Goal: Task Accomplishment & Management: Manage account settings

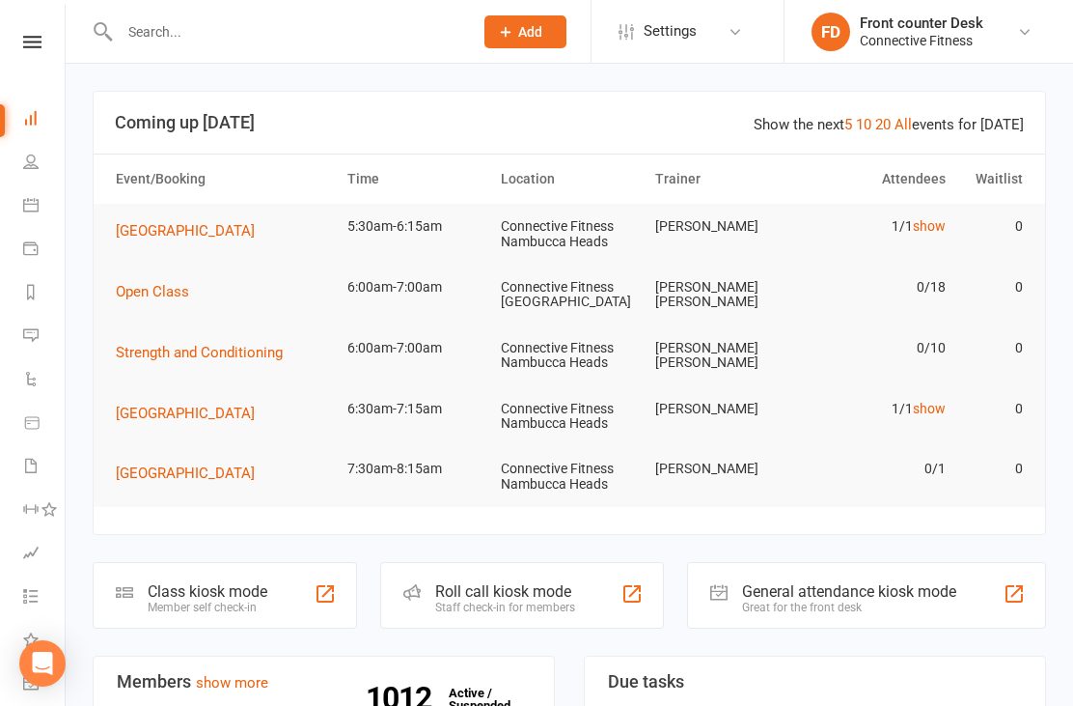
click at [926, 232] on link "show" at bounding box center [929, 225] width 33 height 15
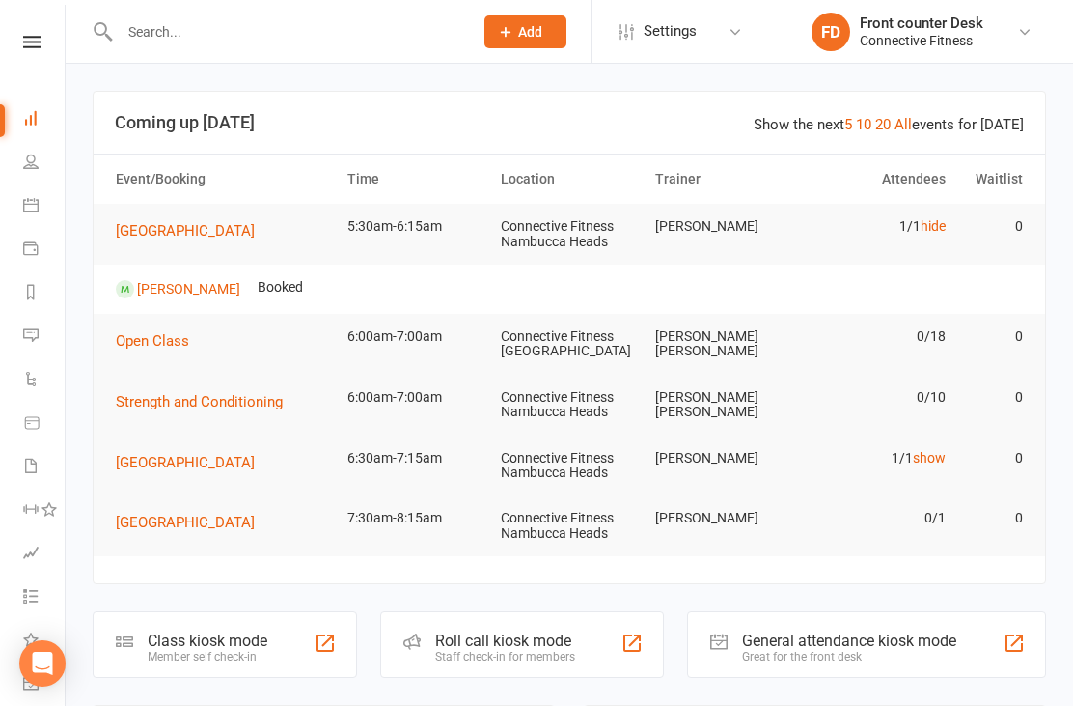
click at [945, 222] on link "hide" at bounding box center [933, 225] width 25 height 15
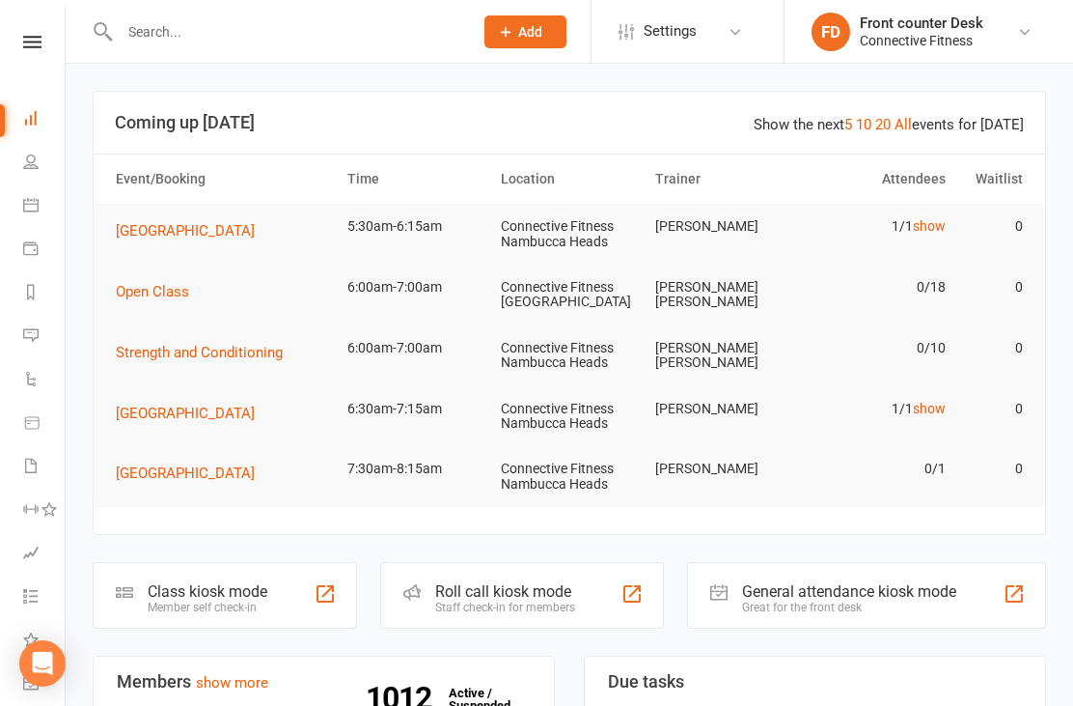
click at [938, 411] on link "show" at bounding box center [929, 408] width 33 height 15
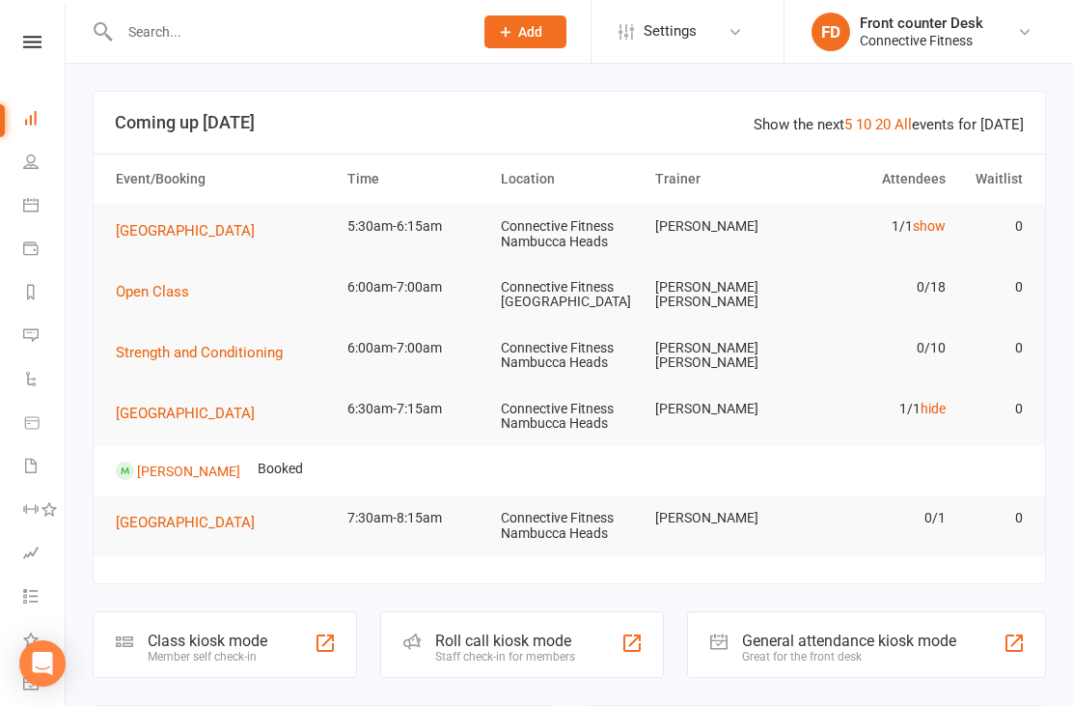
click at [933, 401] on link "hide" at bounding box center [933, 408] width 25 height 15
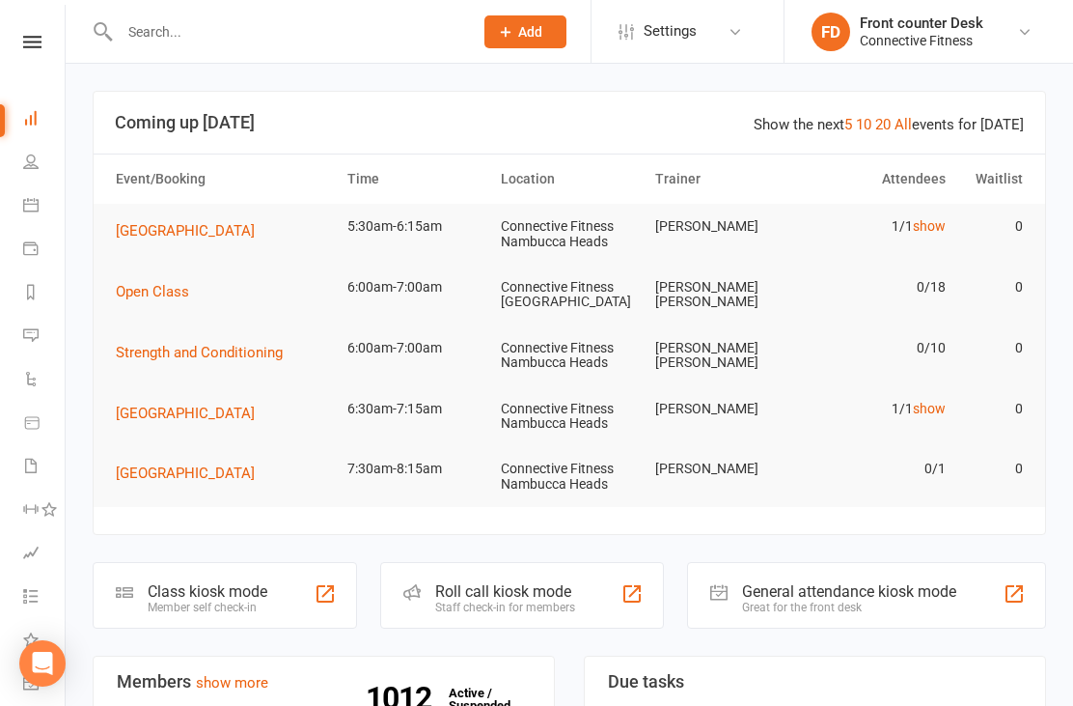
click at [360, 37] on input "text" at bounding box center [287, 31] width 346 height 27
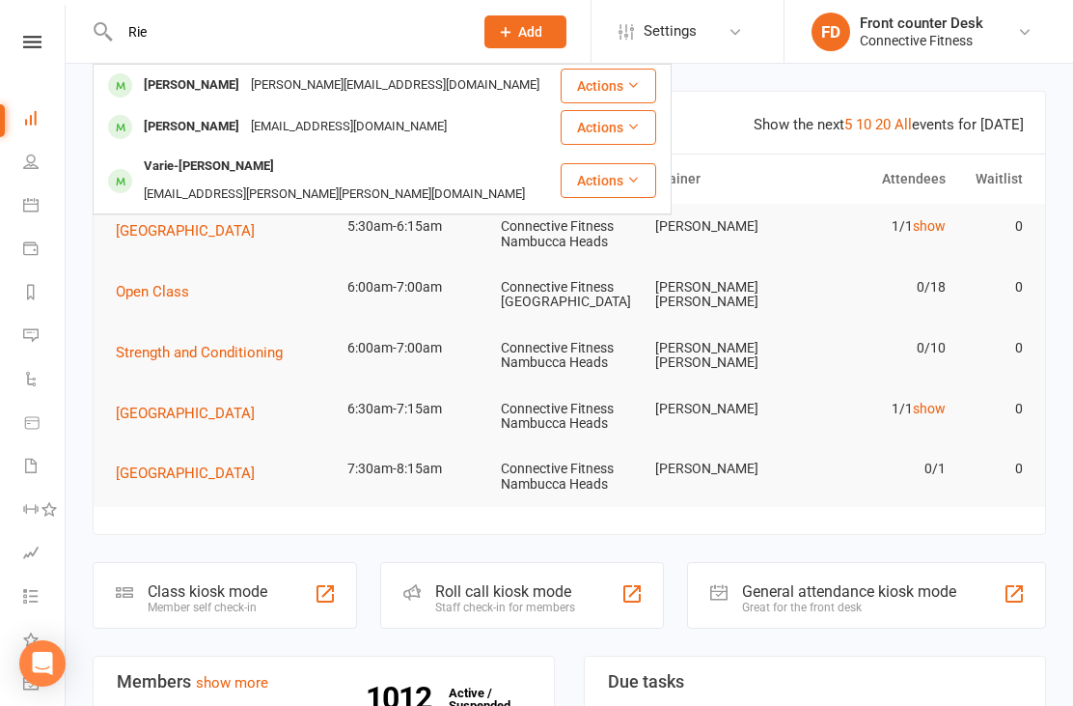
type input "Rie"
click at [355, 82] on div "[PERSON_NAME][EMAIL_ADDRESS][DOMAIN_NAME]" at bounding box center [395, 85] width 300 height 28
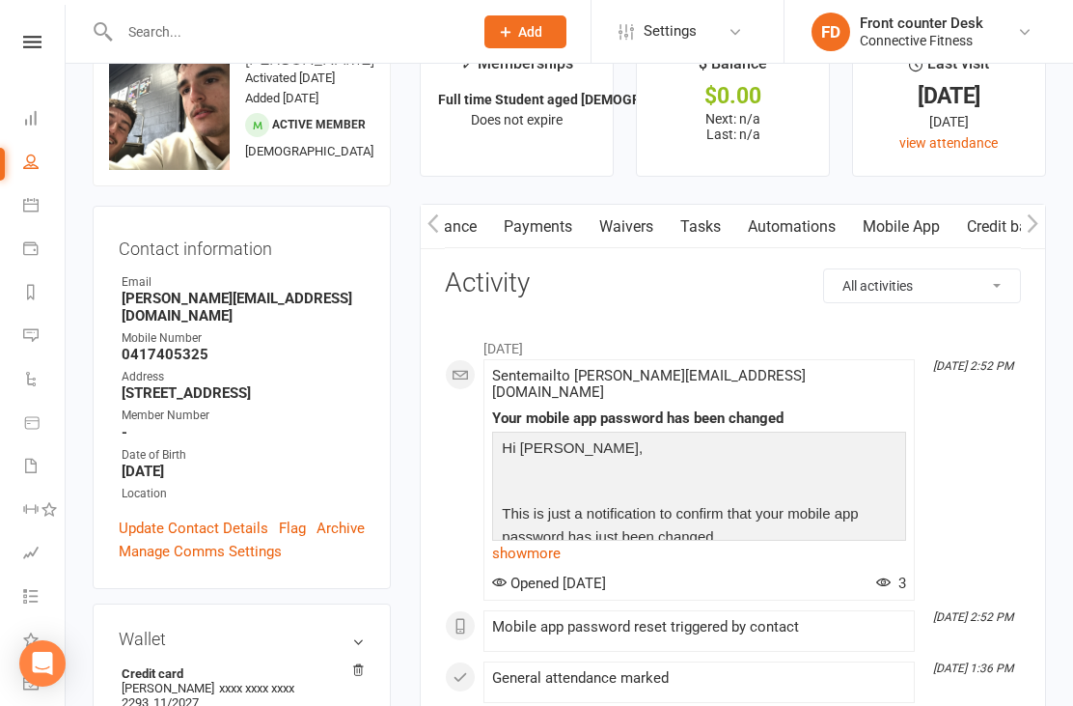
scroll to position [0, 261]
click at [917, 218] on link "Mobile App" at bounding box center [899, 227] width 104 height 44
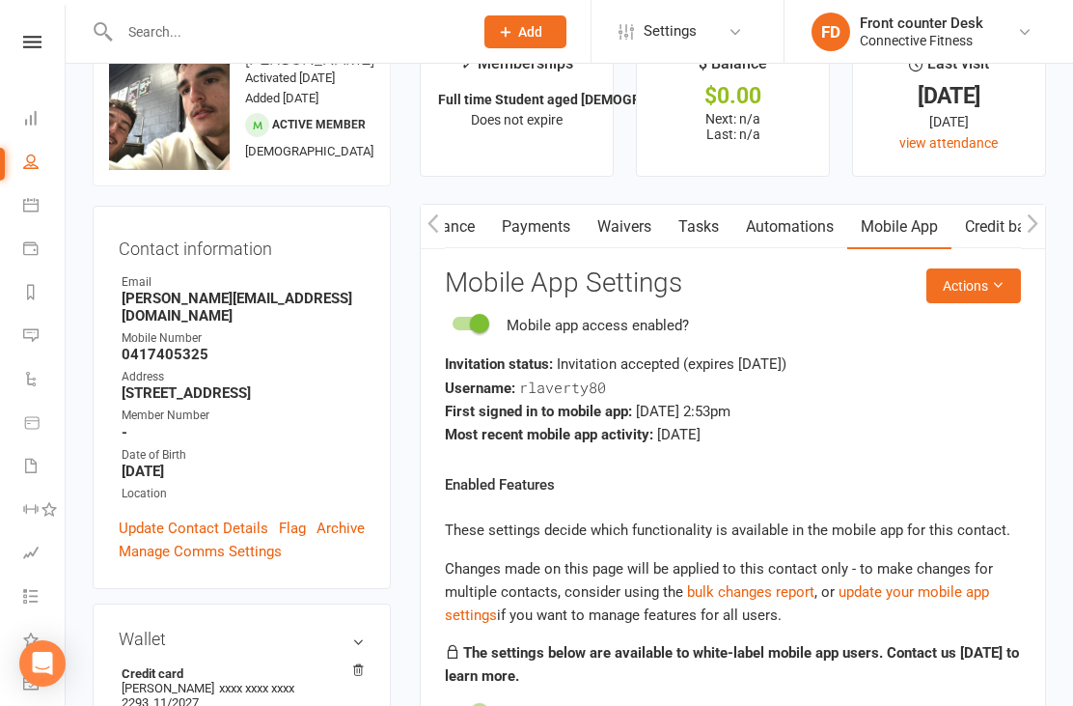
click at [452, 210] on link "Attendance" at bounding box center [436, 227] width 104 height 44
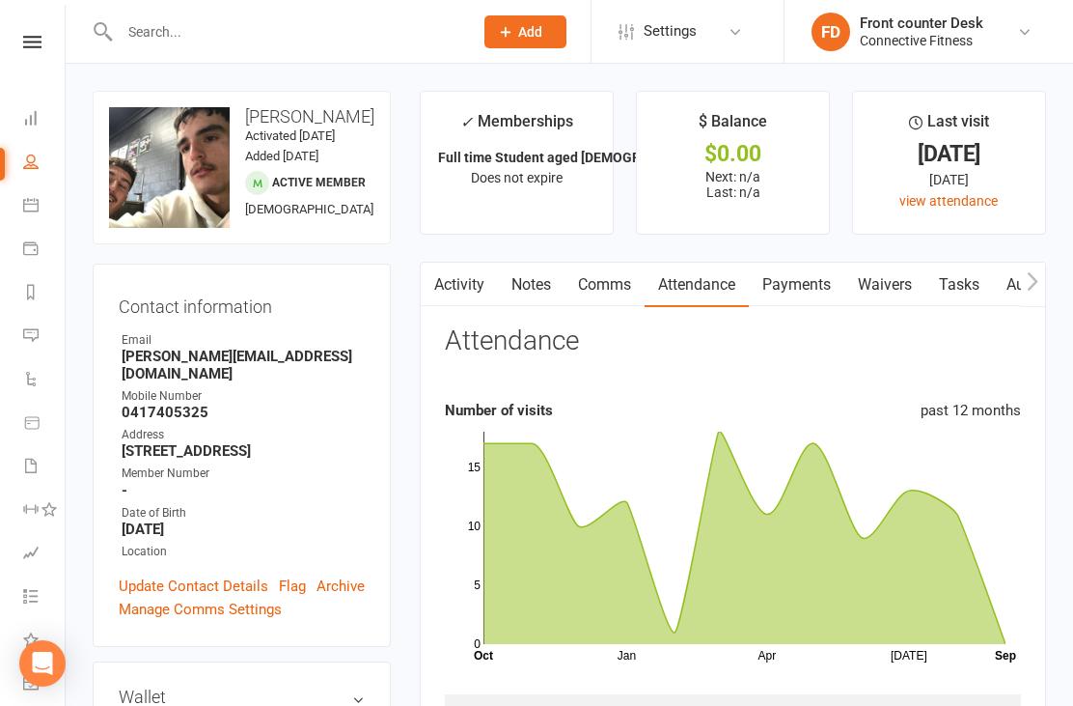
click at [29, 113] on icon at bounding box center [30, 117] width 15 height 15
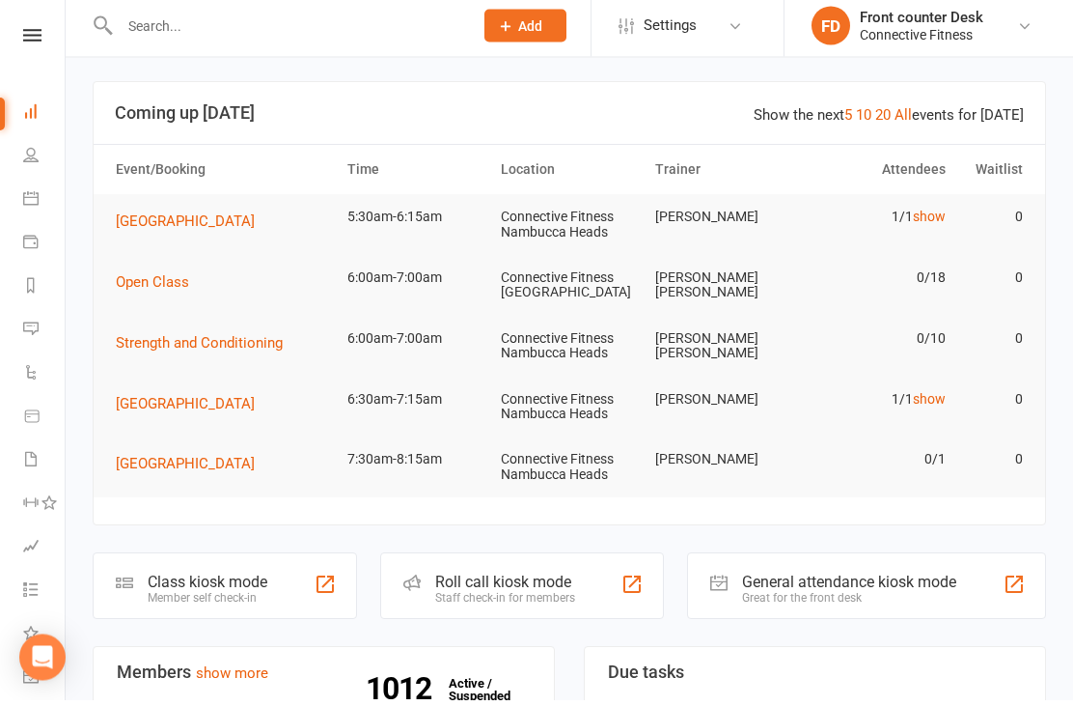
scroll to position [11, 0]
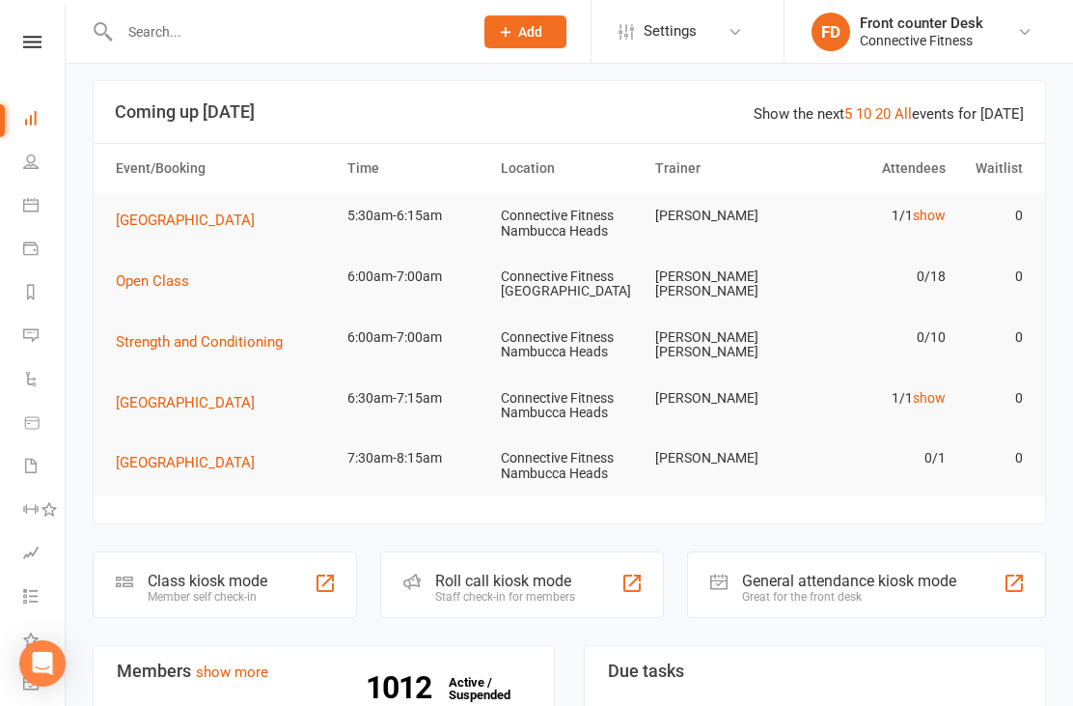
click at [872, 108] on link "10" at bounding box center [863, 113] width 15 height 17
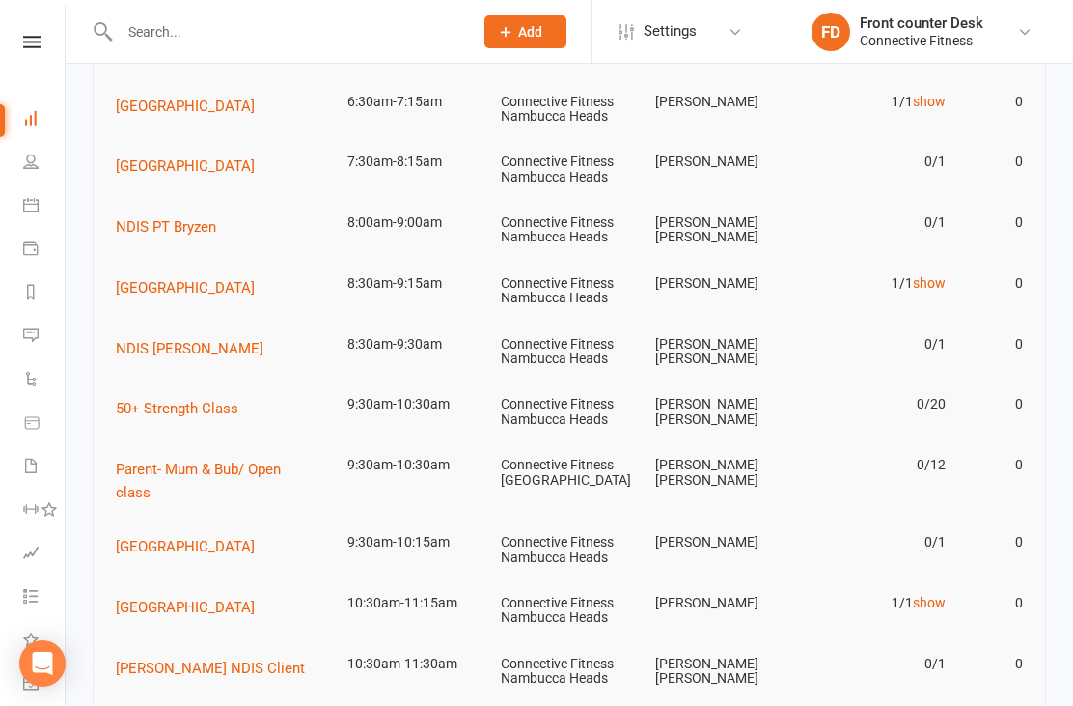
scroll to position [592, 0]
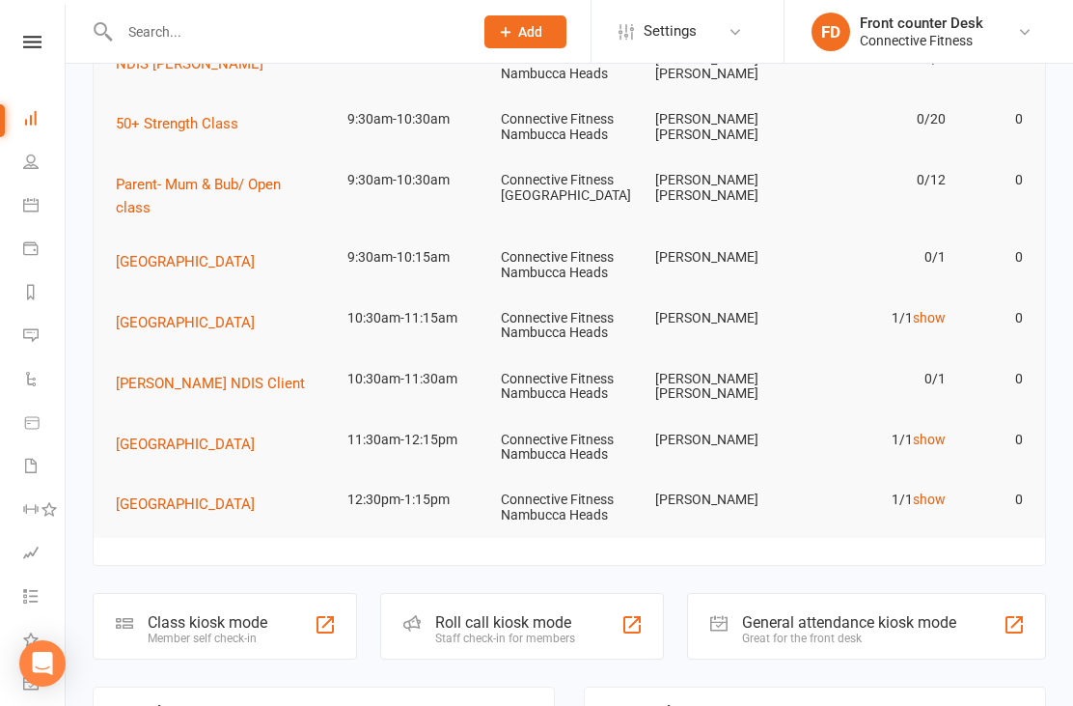
click at [938, 310] on link "show" at bounding box center [929, 317] width 33 height 15
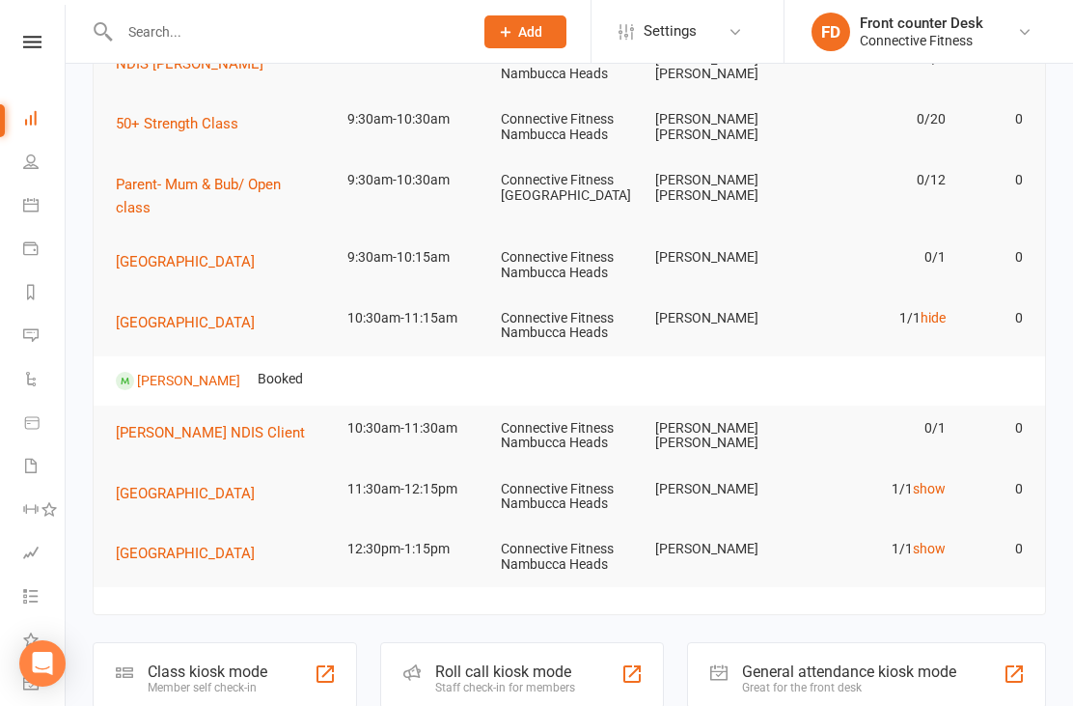
click at [937, 310] on link "hide" at bounding box center [933, 317] width 25 height 15
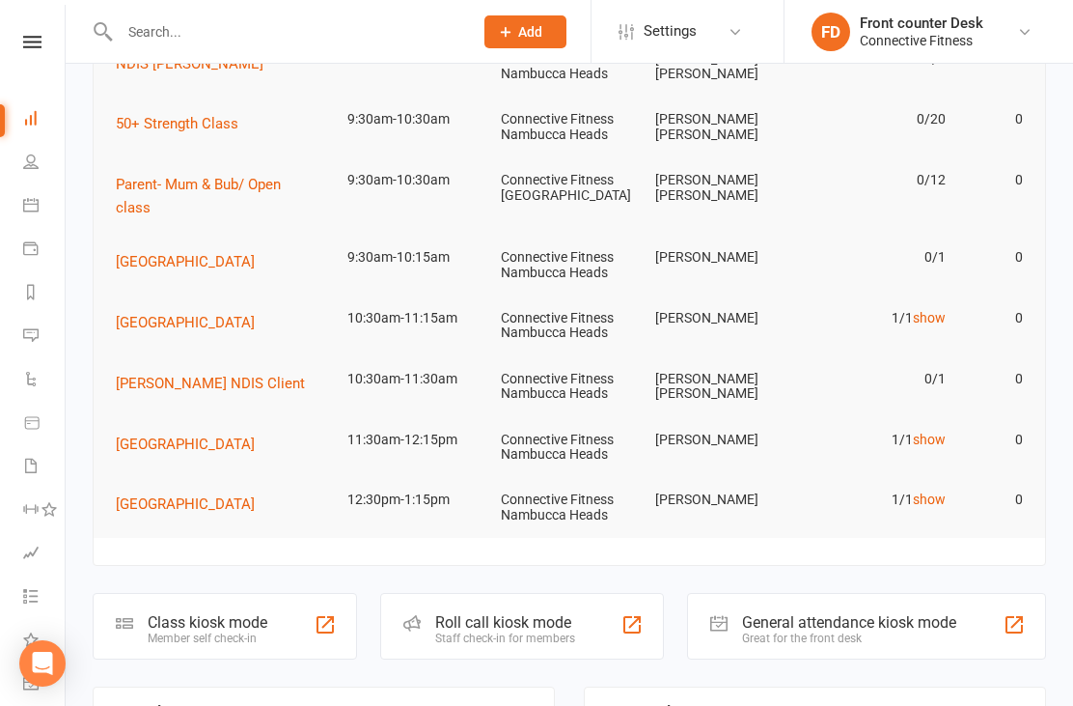
click at [931, 431] on link "show" at bounding box center [929, 438] width 33 height 15
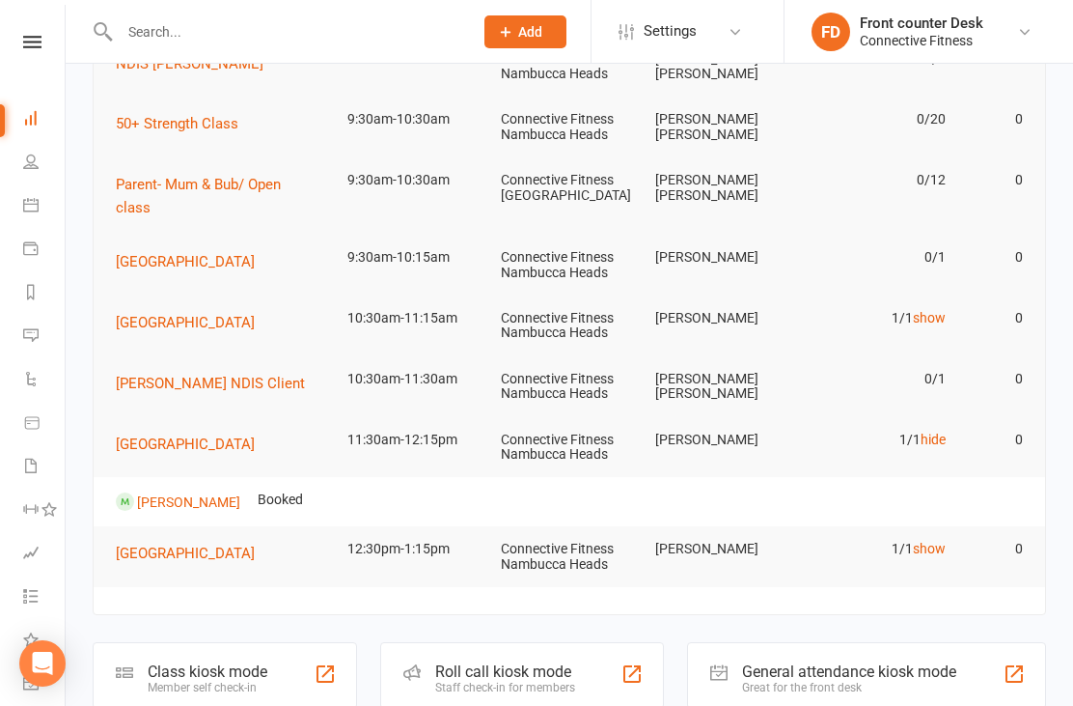
click at [937, 431] on link "hide" at bounding box center [933, 438] width 25 height 15
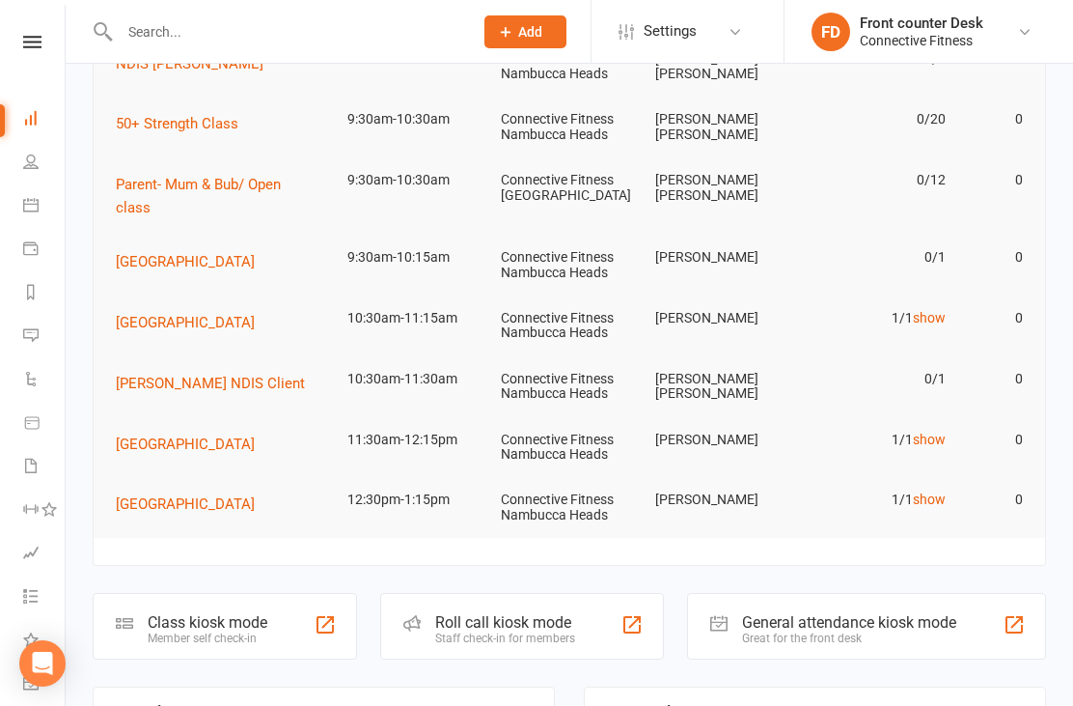
click at [928, 491] on link "show" at bounding box center [929, 498] width 33 height 15
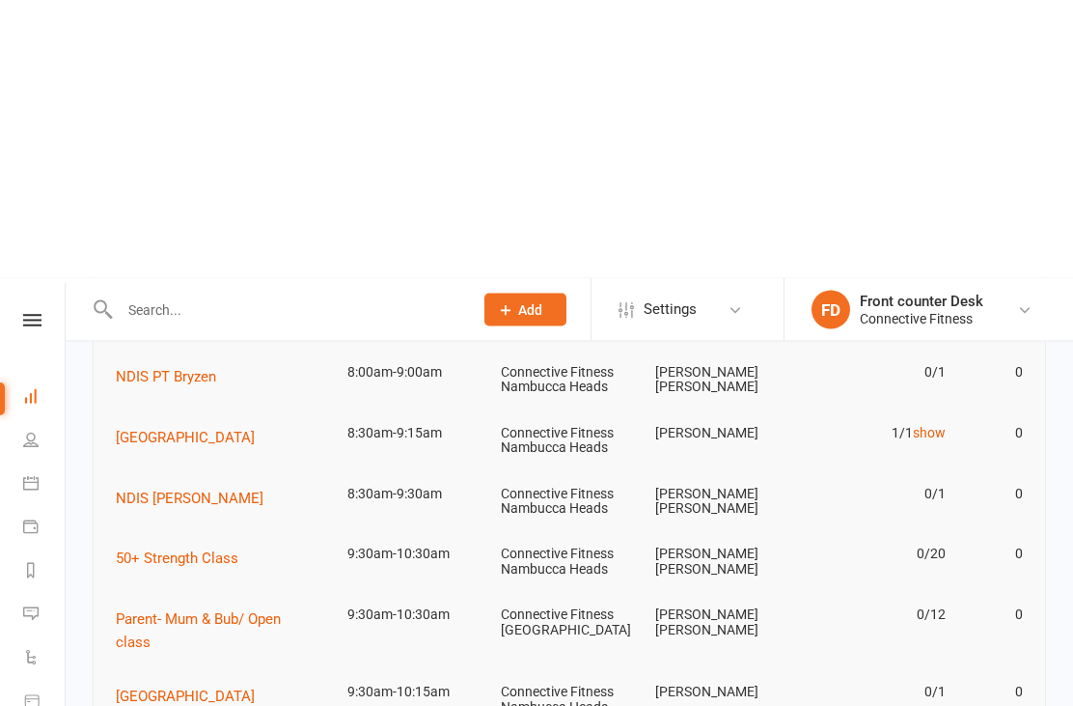
scroll to position [0, 0]
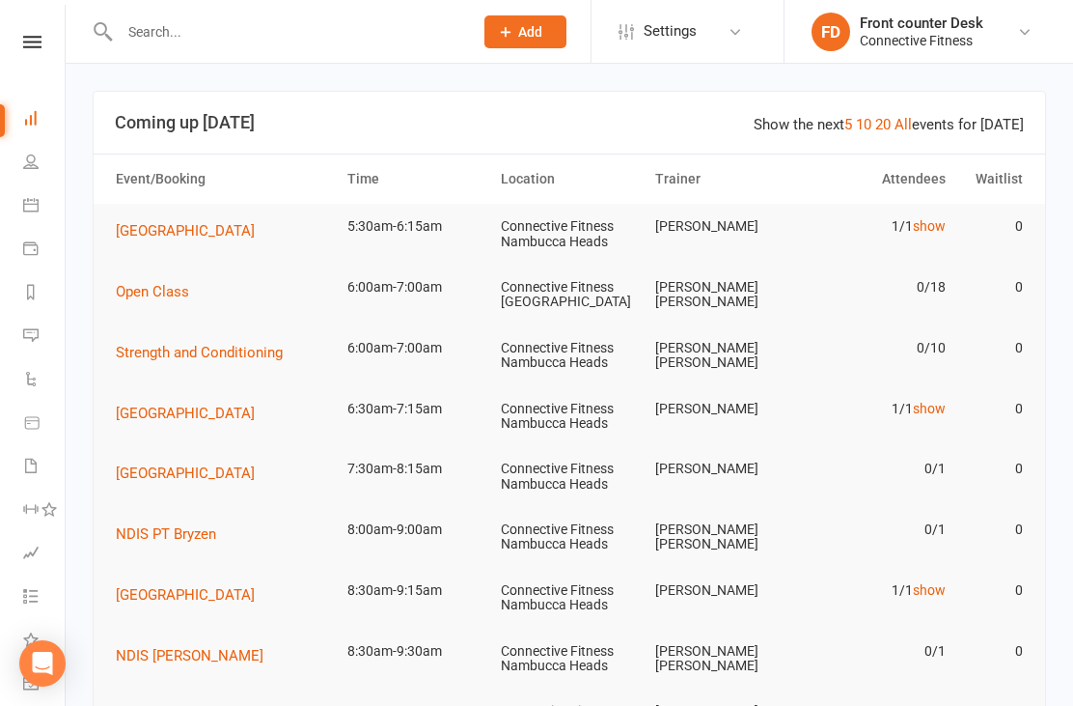
click at [944, 219] on link "show" at bounding box center [929, 225] width 33 height 15
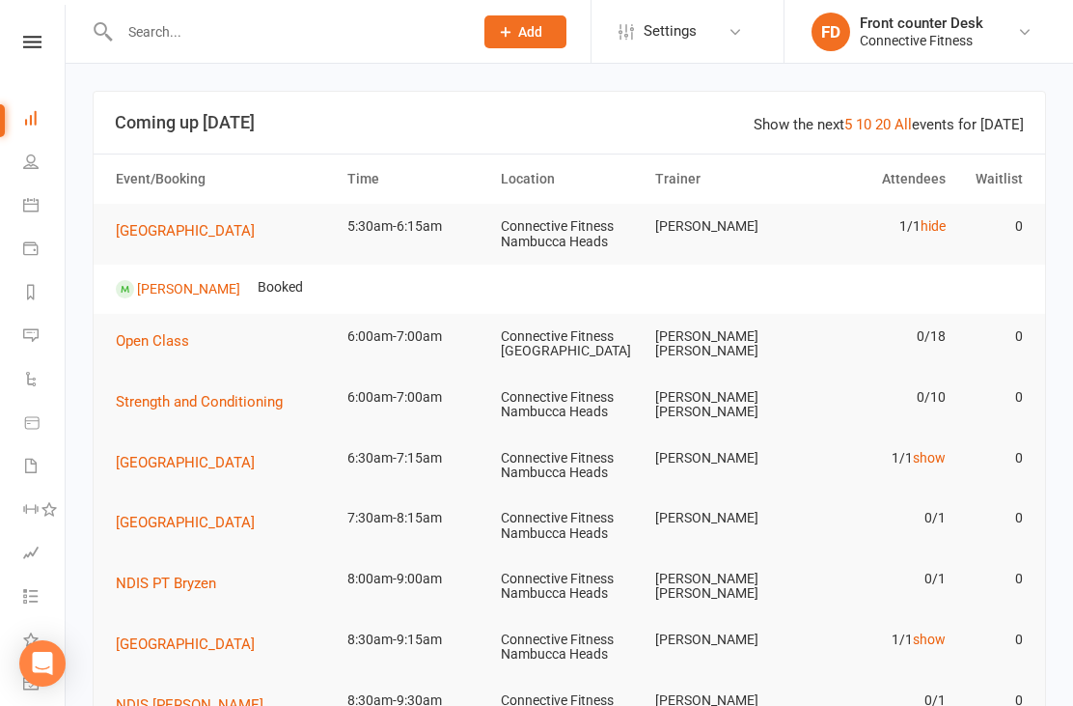
click at [938, 222] on link "hide" at bounding box center [933, 225] width 25 height 15
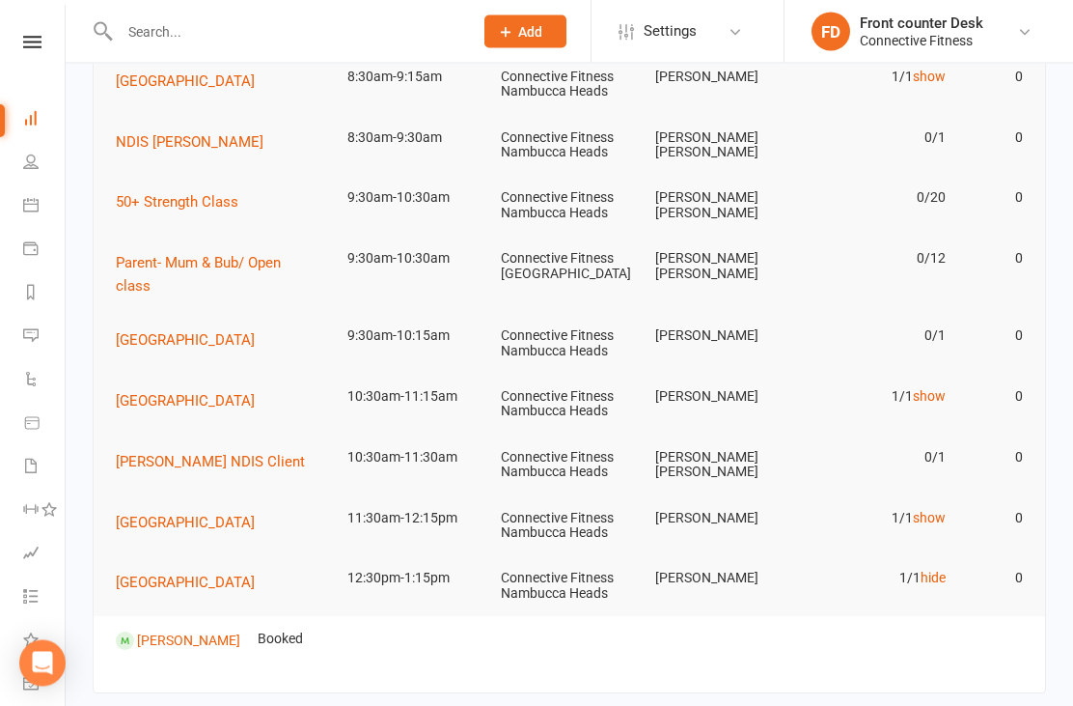
click at [928, 570] on link "hide" at bounding box center [933, 577] width 25 height 15
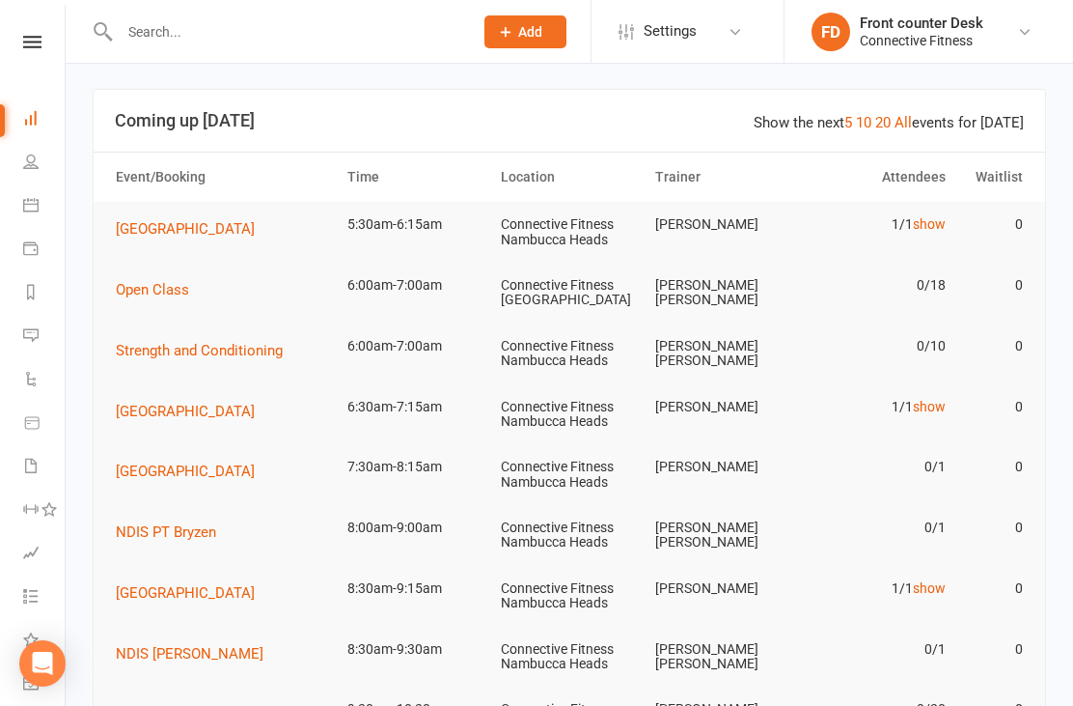
scroll to position [1, 0]
